Goal: Information Seeking & Learning: Learn about a topic

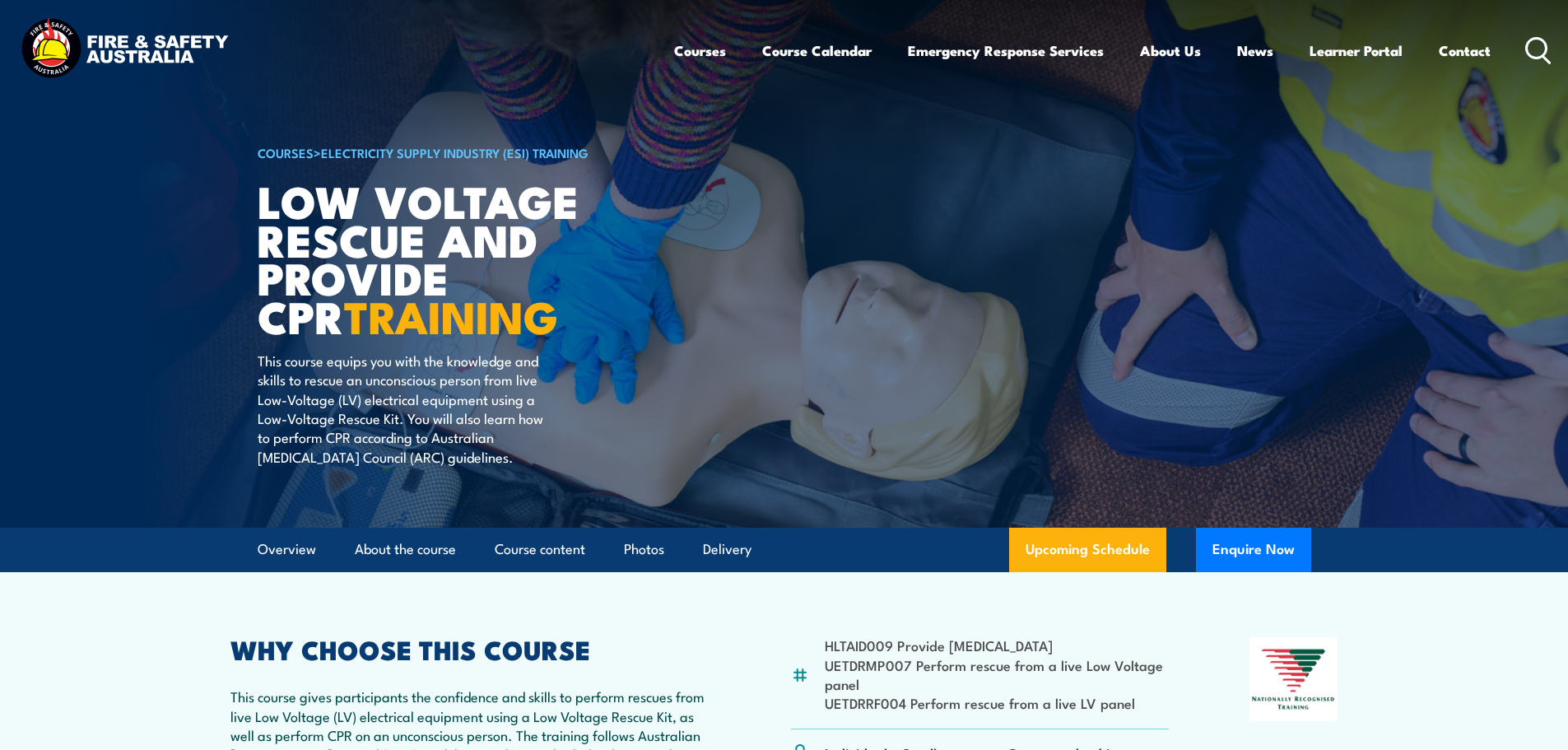
click at [72, 241] on img at bounding box center [784, 263] width 1568 height 527
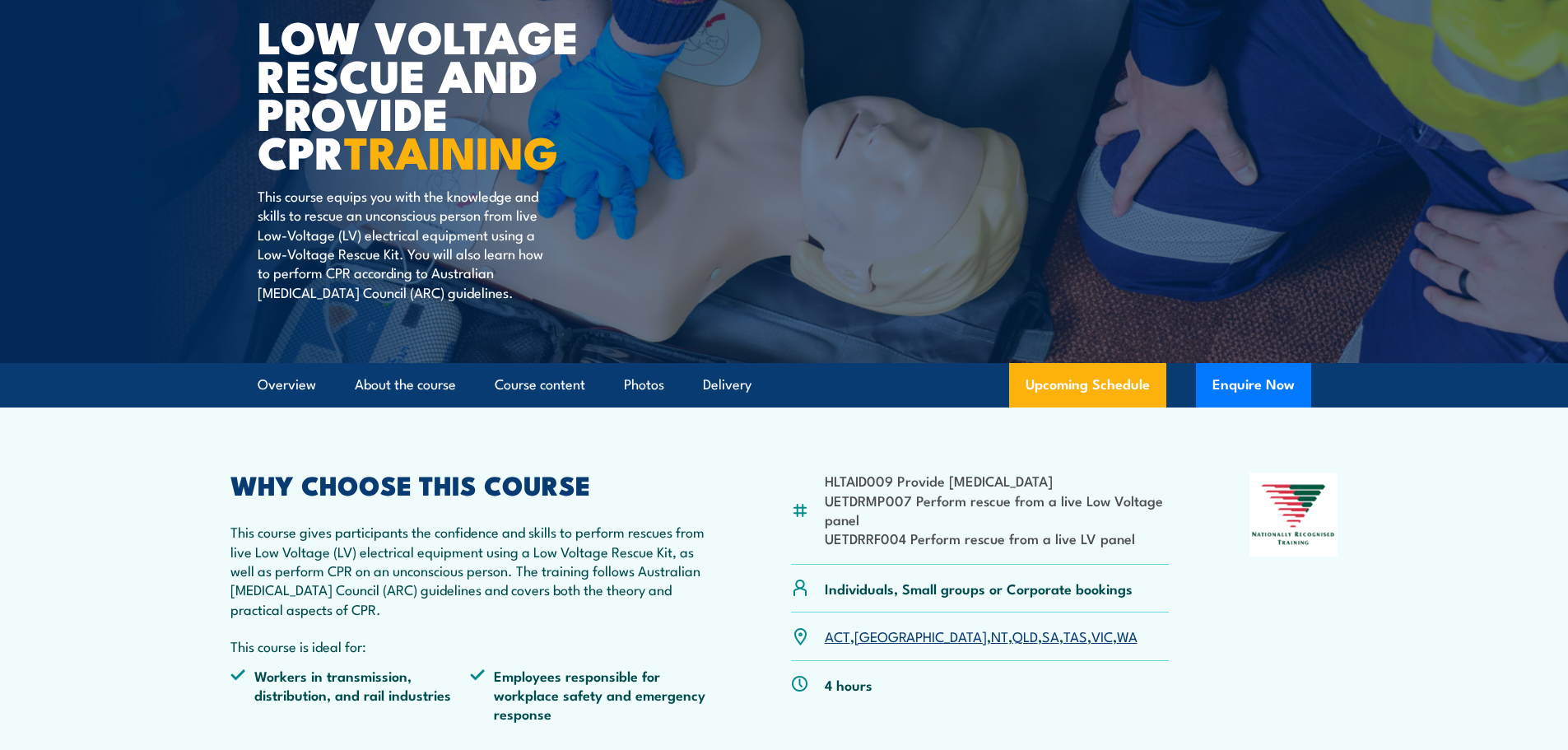
scroll to position [247, 0]
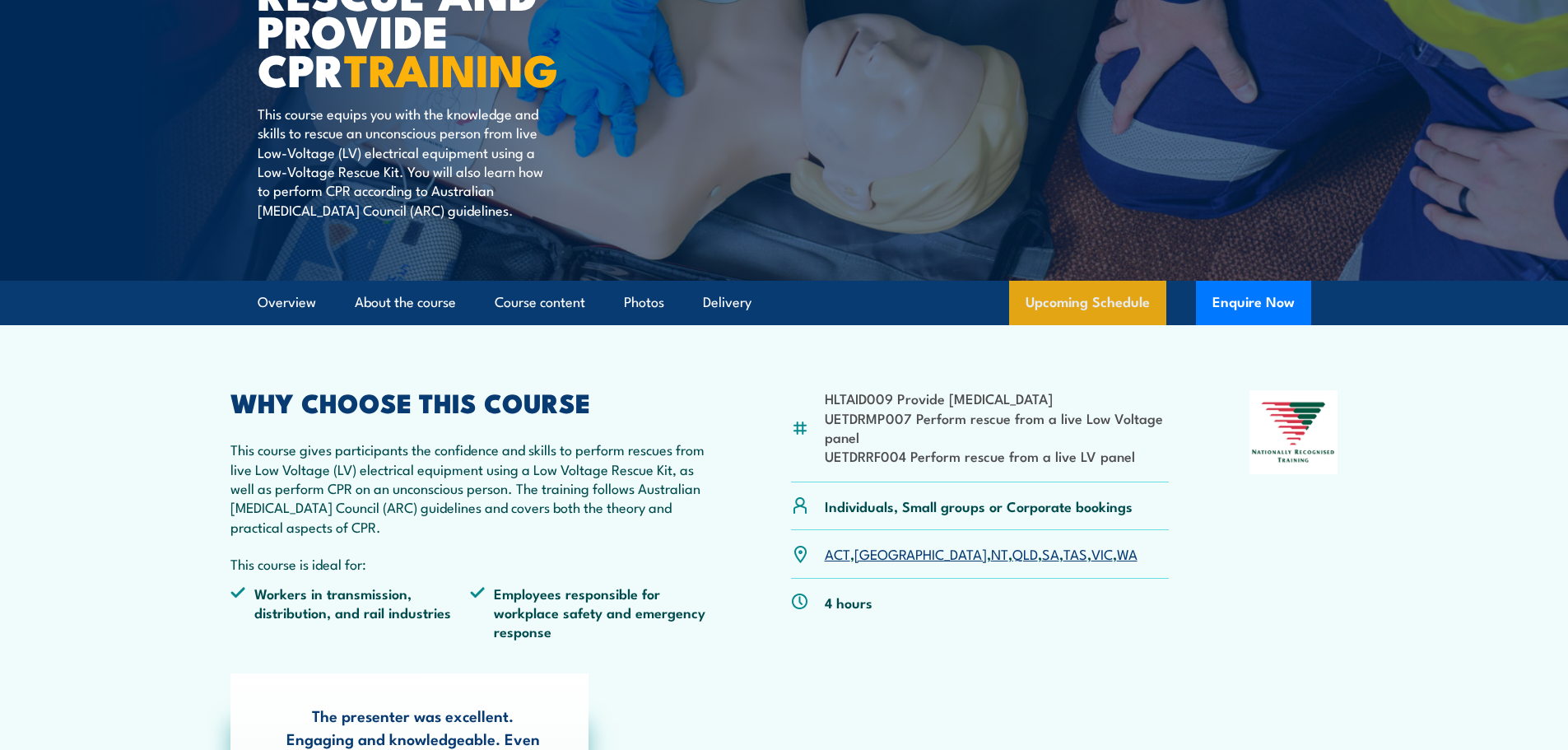
click at [1081, 304] on link "Upcoming Schedule" at bounding box center [1088, 302] width 157 height 44
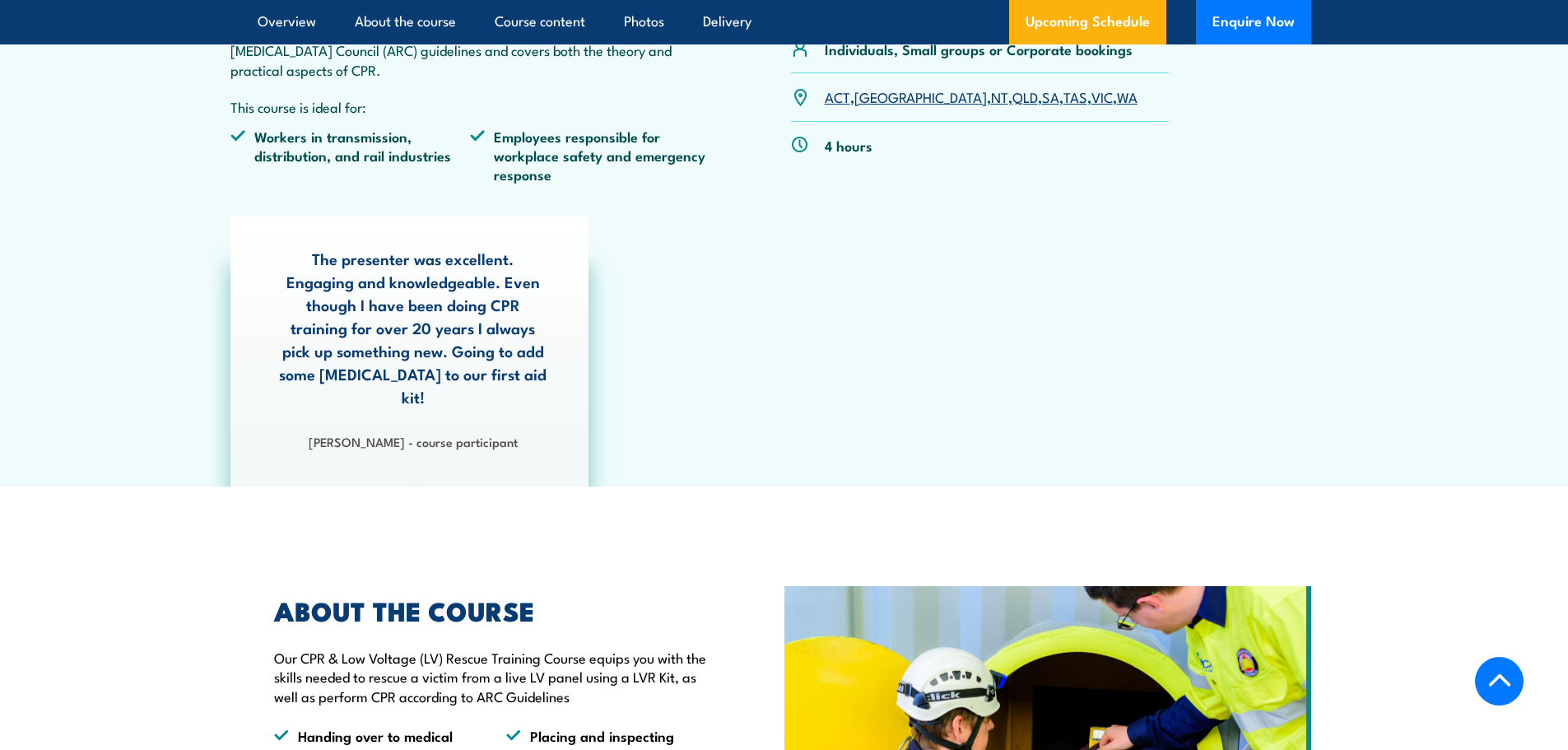
scroll to position [288, 0]
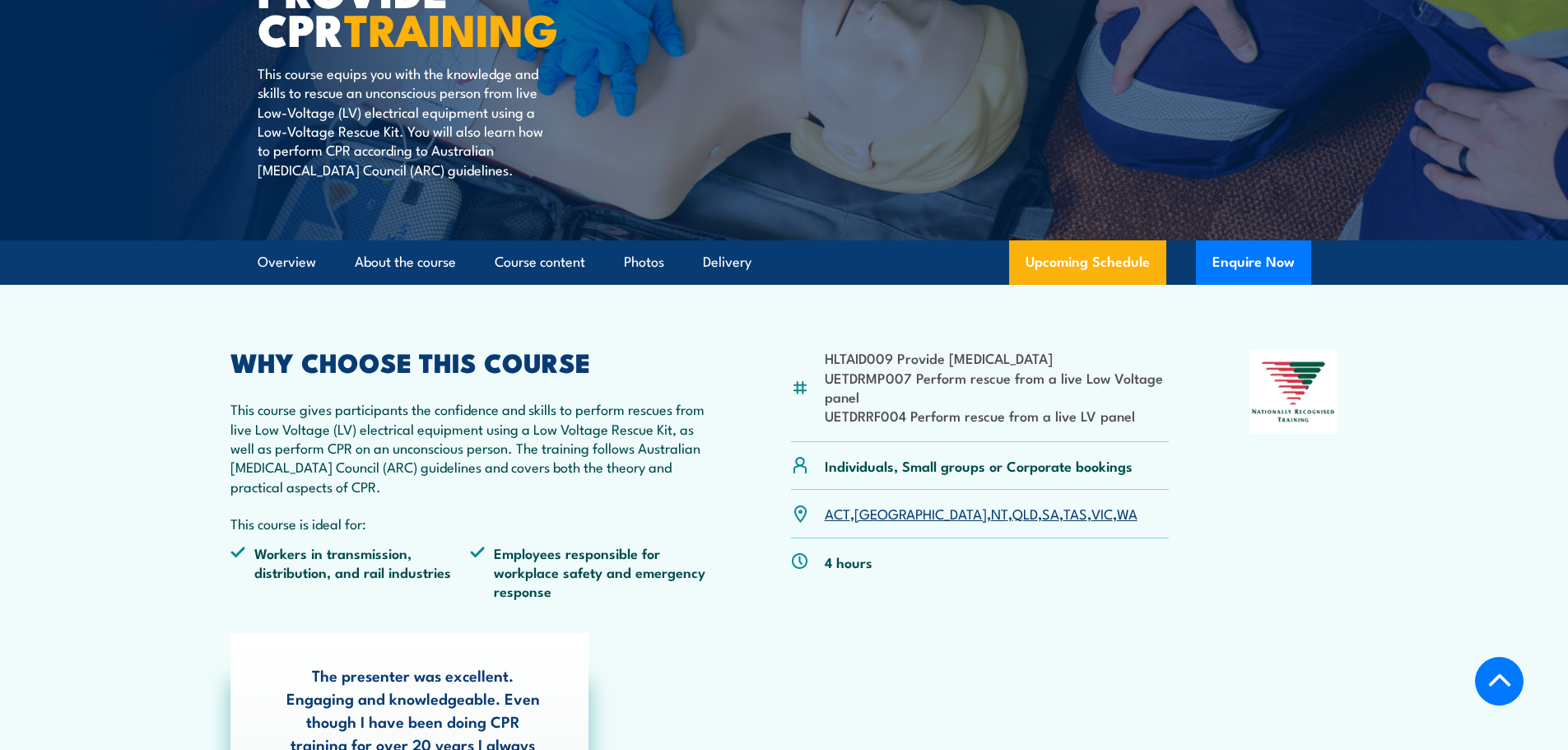
click at [1091, 514] on link "VIC" at bounding box center [1102, 513] width 22 height 20
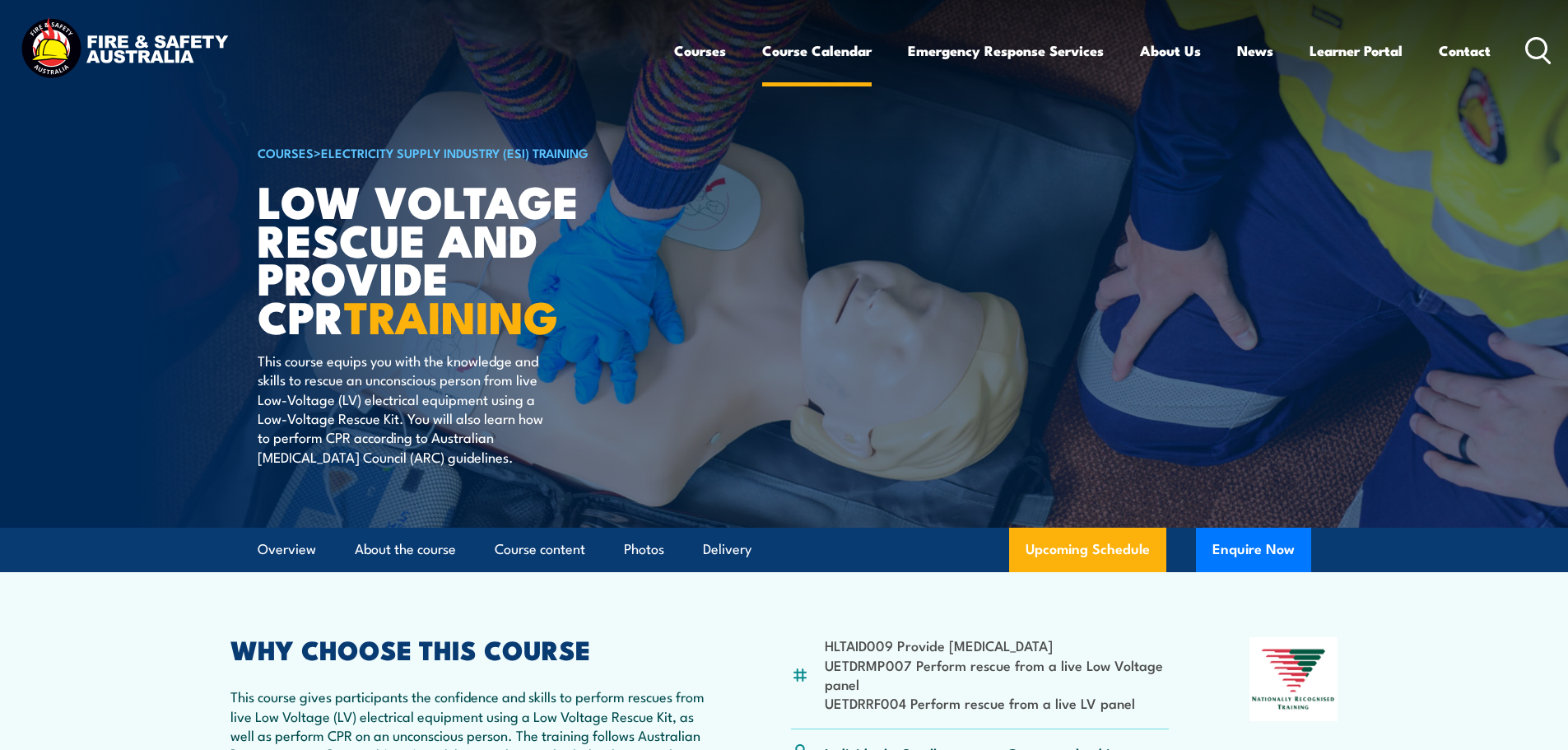
click at [790, 48] on link "Course Calendar" at bounding box center [816, 50] width 109 height 43
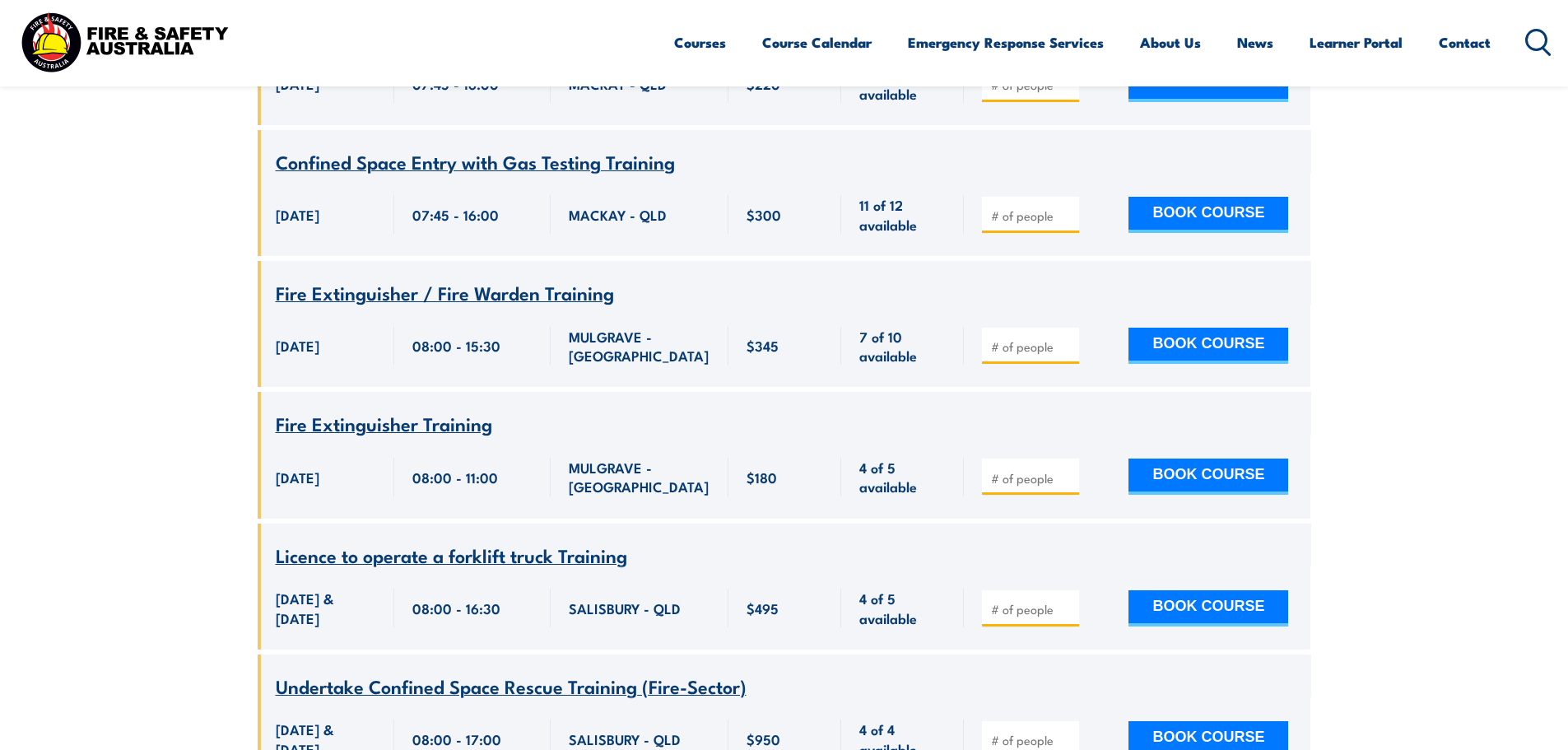
scroll to position [7657, 0]
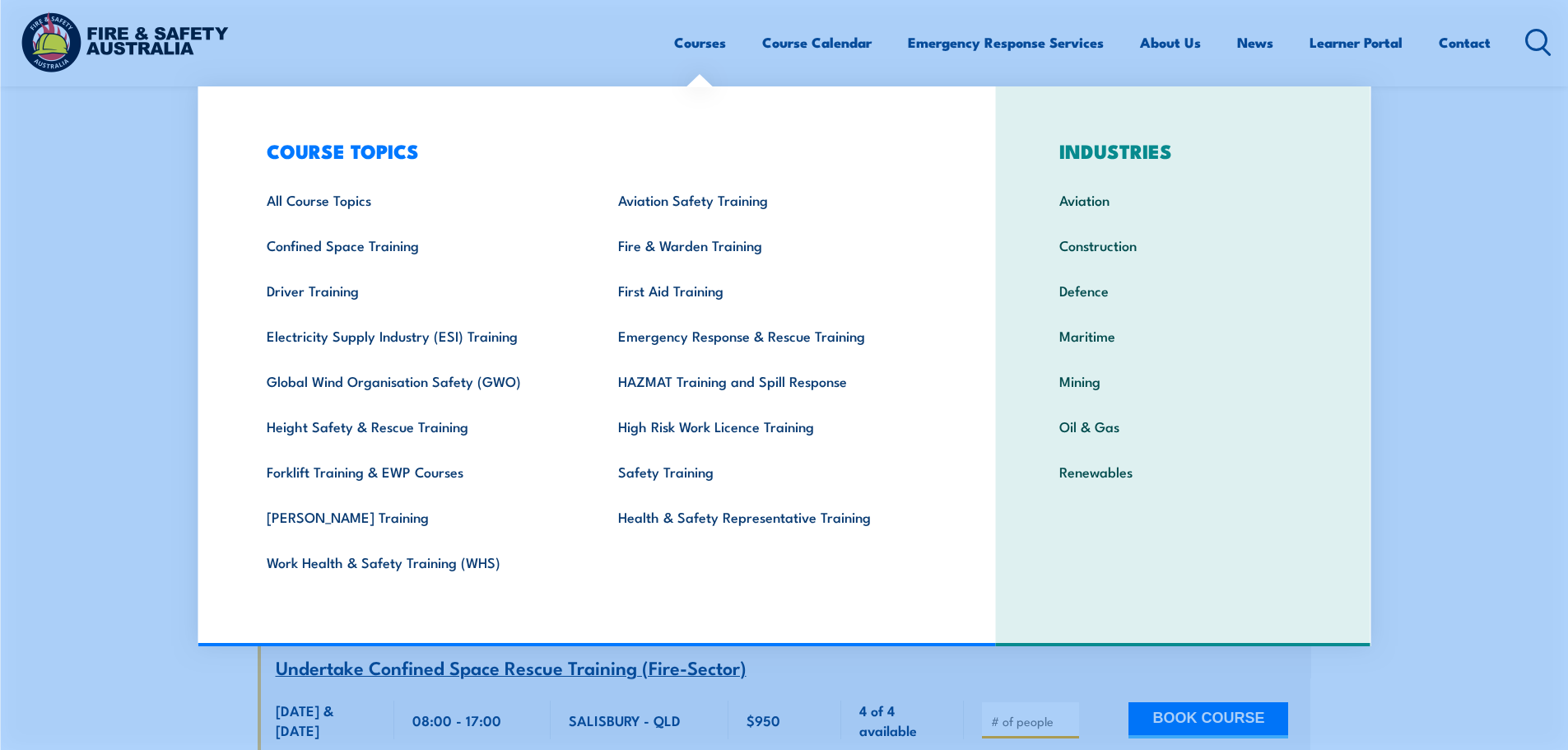
click at [700, 47] on link "Courses" at bounding box center [700, 42] width 52 height 43
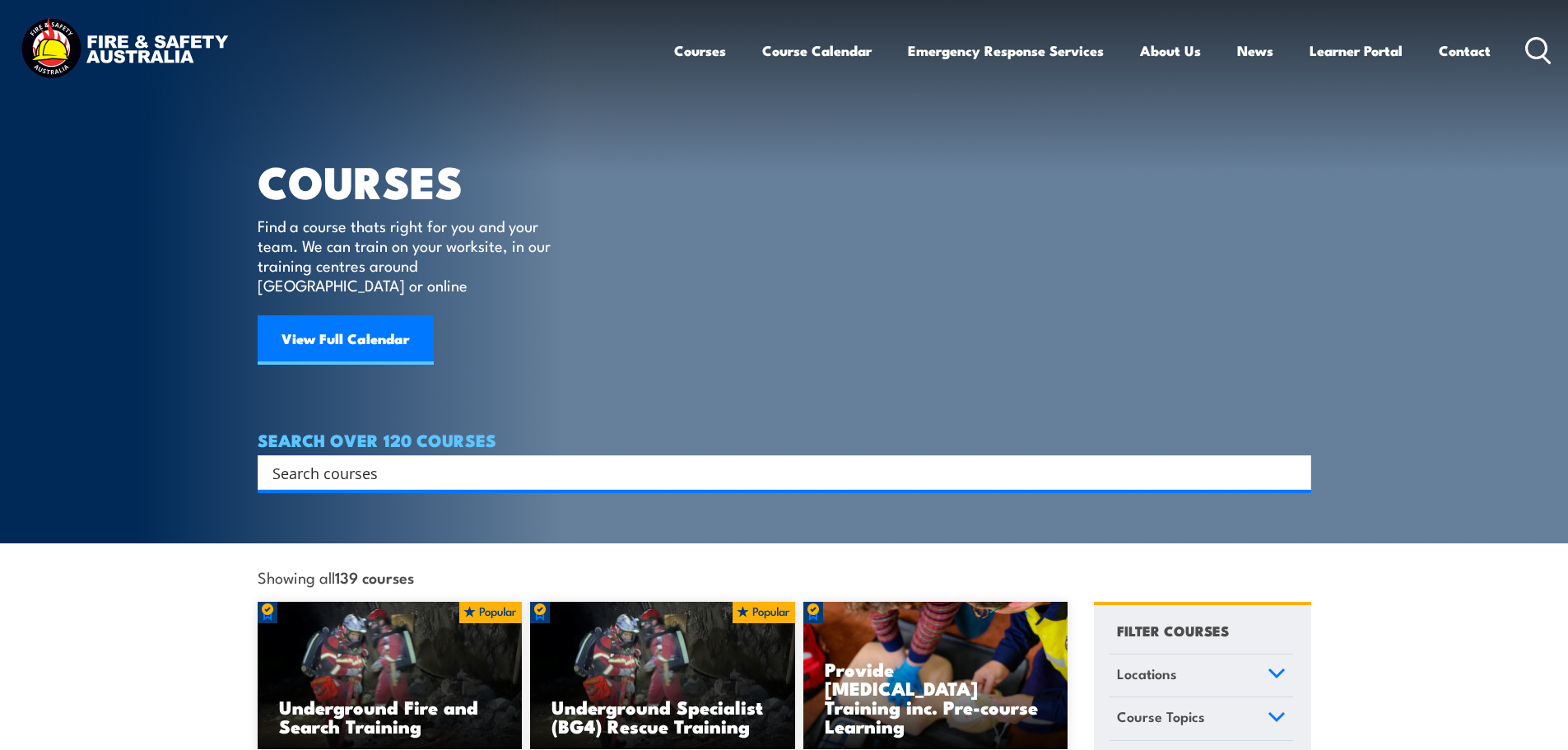
click at [428, 461] on input "Search input" at bounding box center [773, 472] width 1002 height 24
type input "panel rescue"
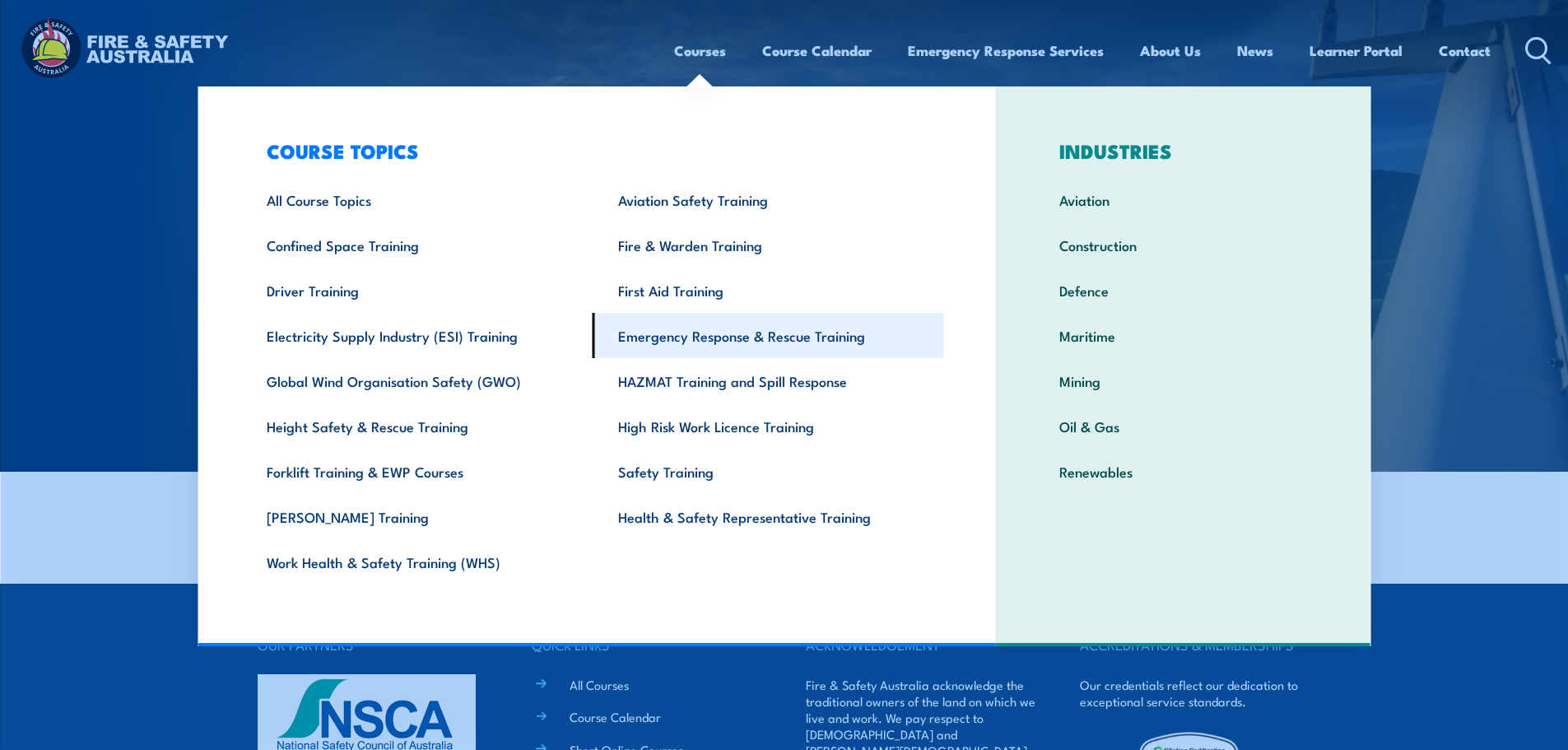
click at [662, 334] on link "Emergency Response & Rescue Training" at bounding box center [769, 335] width 351 height 45
